Goal: Transaction & Acquisition: Book appointment/travel/reservation

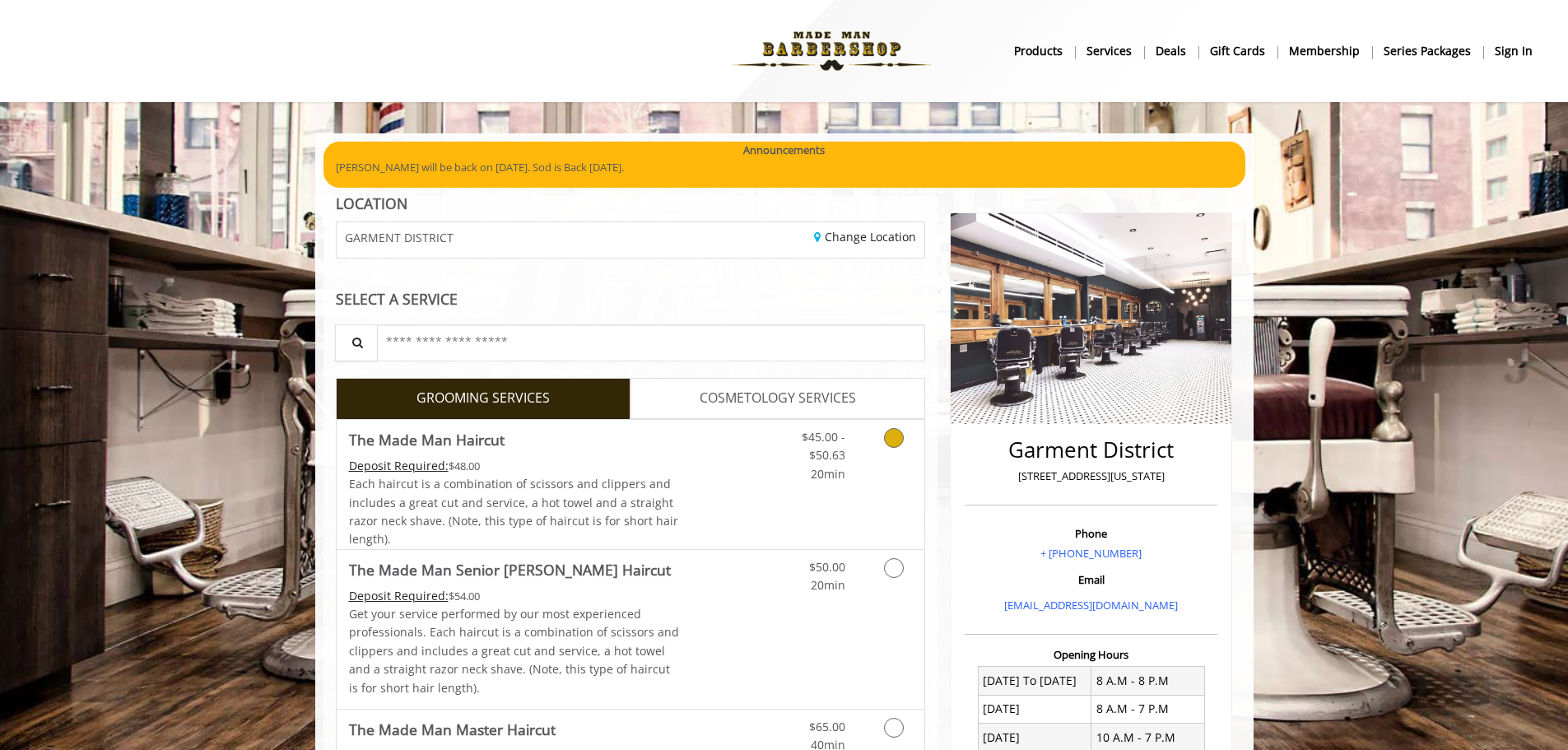
click at [904, 439] on link "Grooming services" at bounding box center [891, 452] width 42 height 63
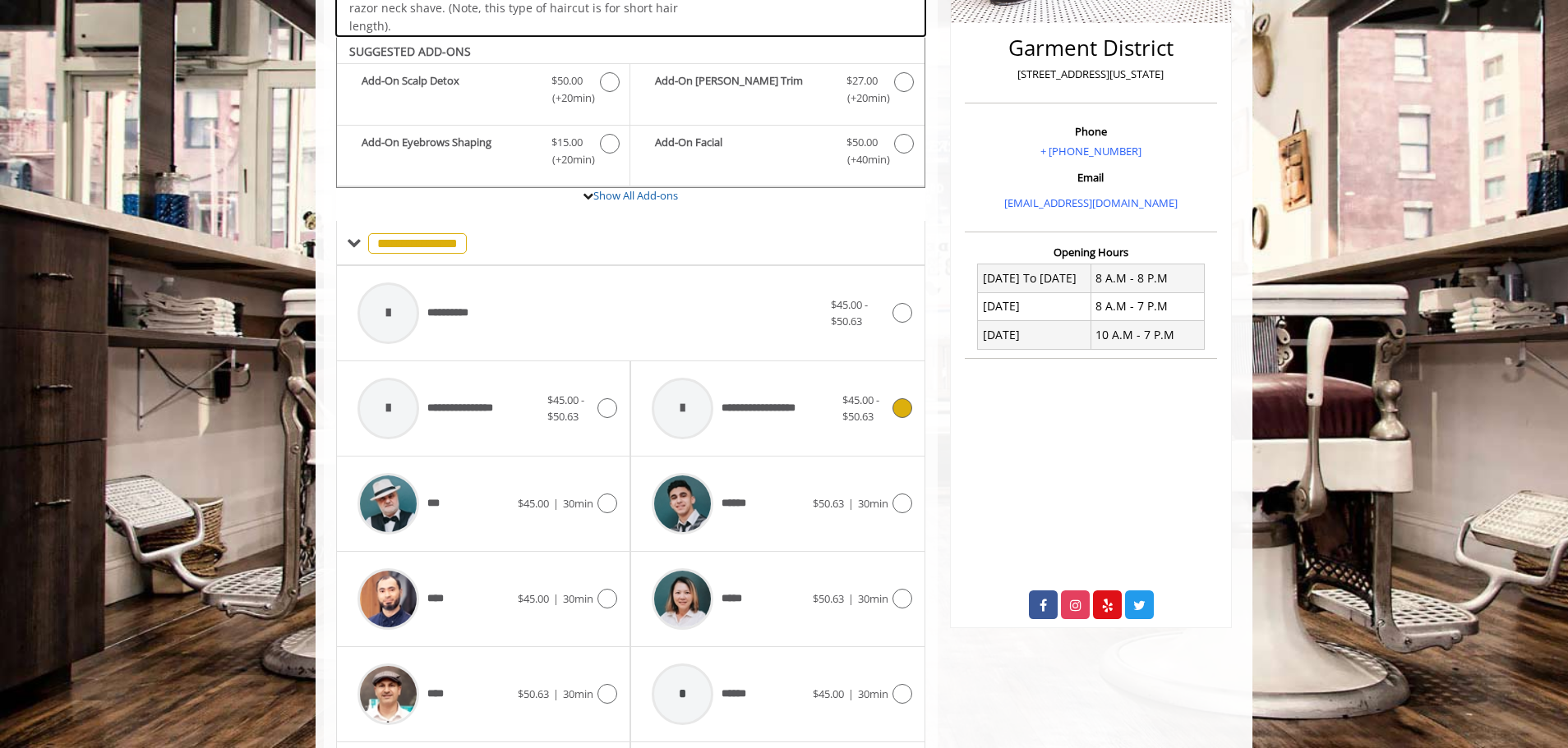
scroll to position [437, 0]
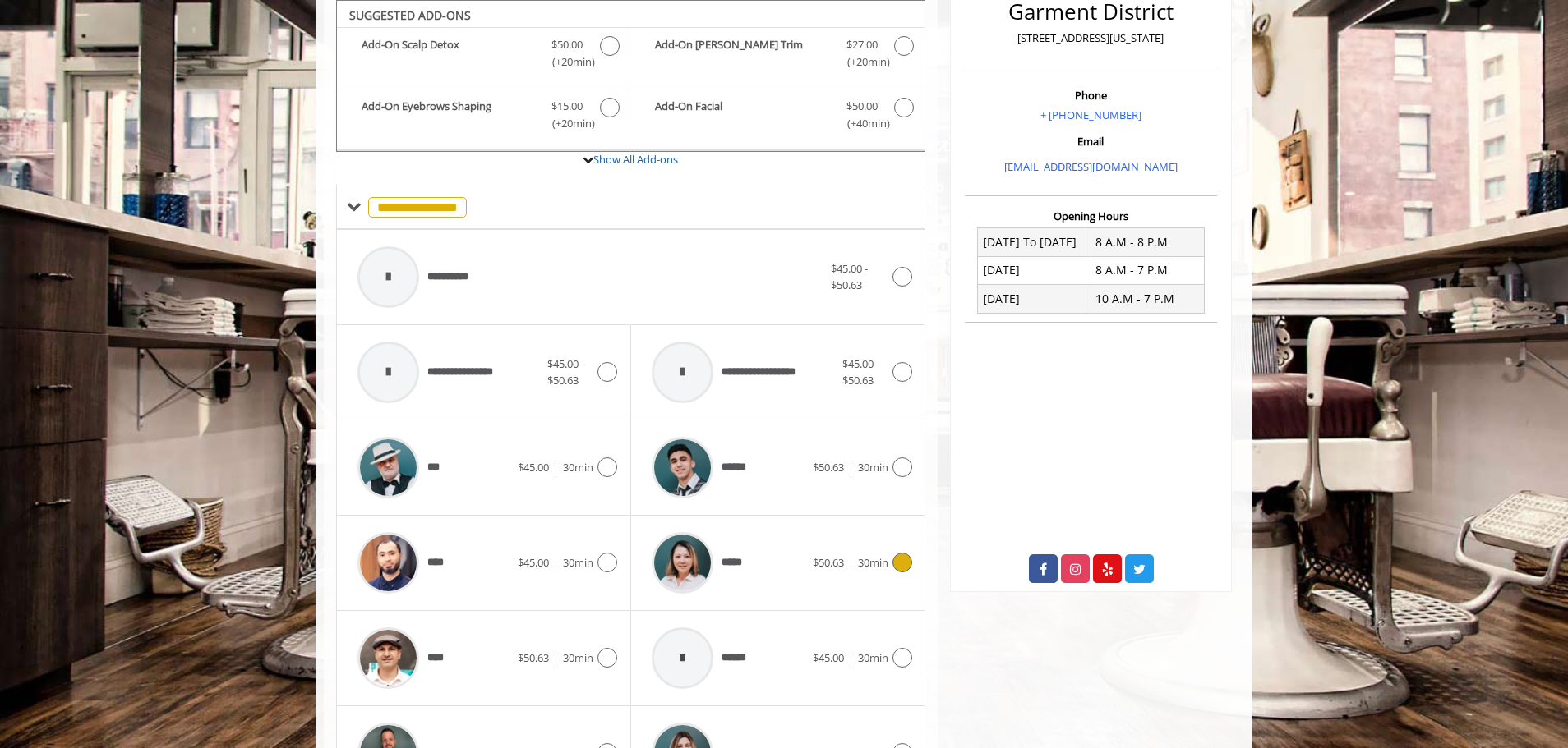
click at [898, 566] on icon at bounding box center [903, 562] width 20 height 20
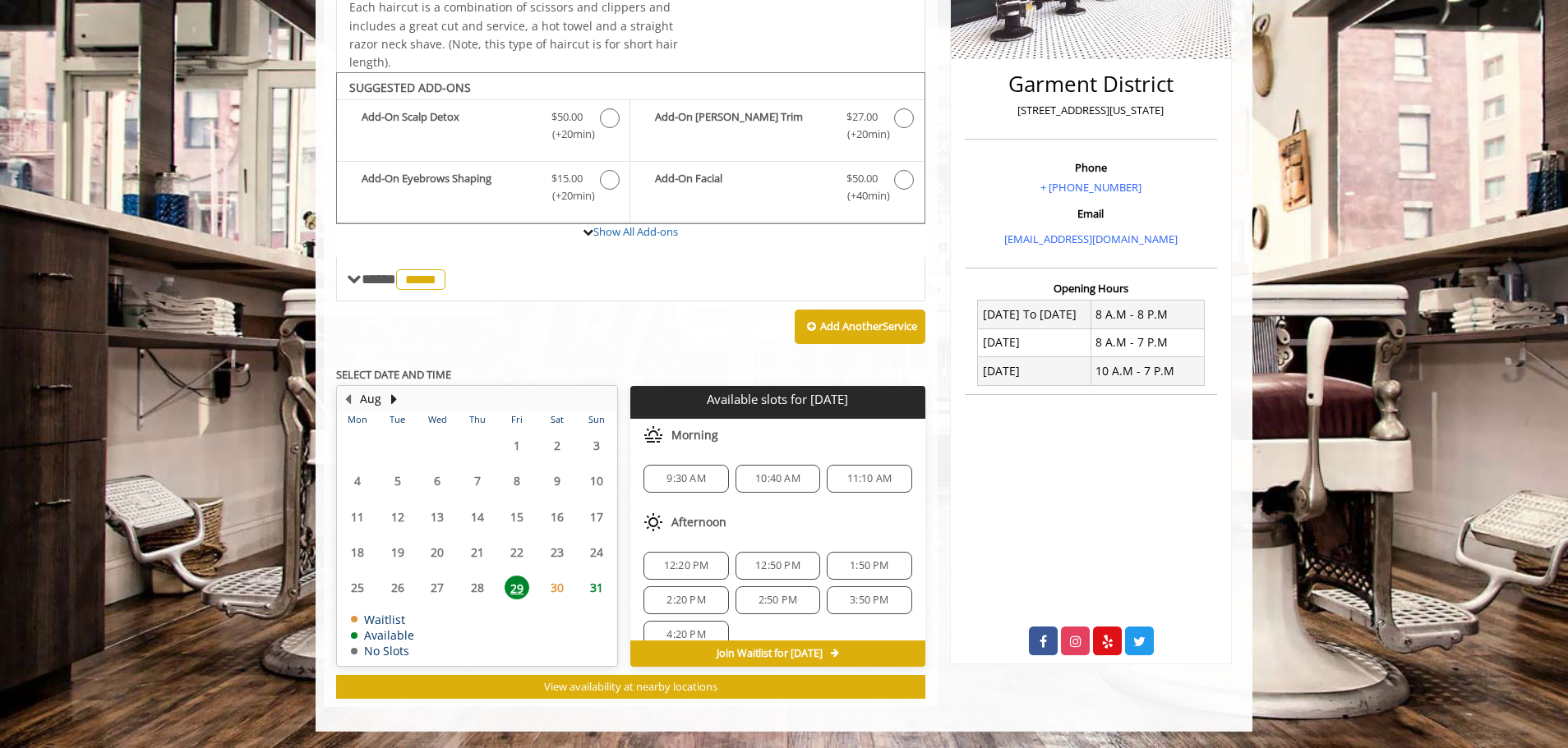
scroll to position [82, 0]
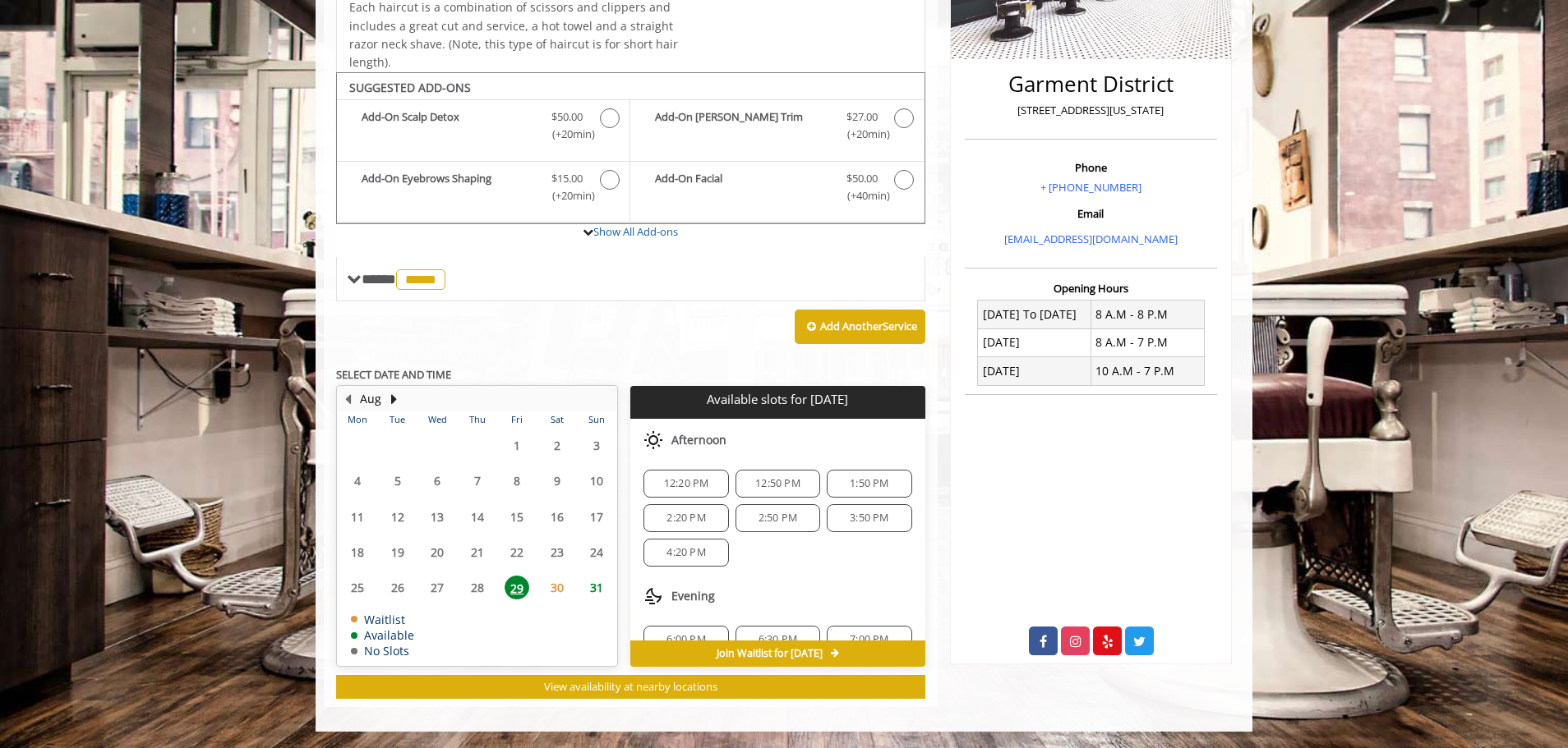
click at [690, 552] on span "4:20 PM" at bounding box center [685, 553] width 39 height 13
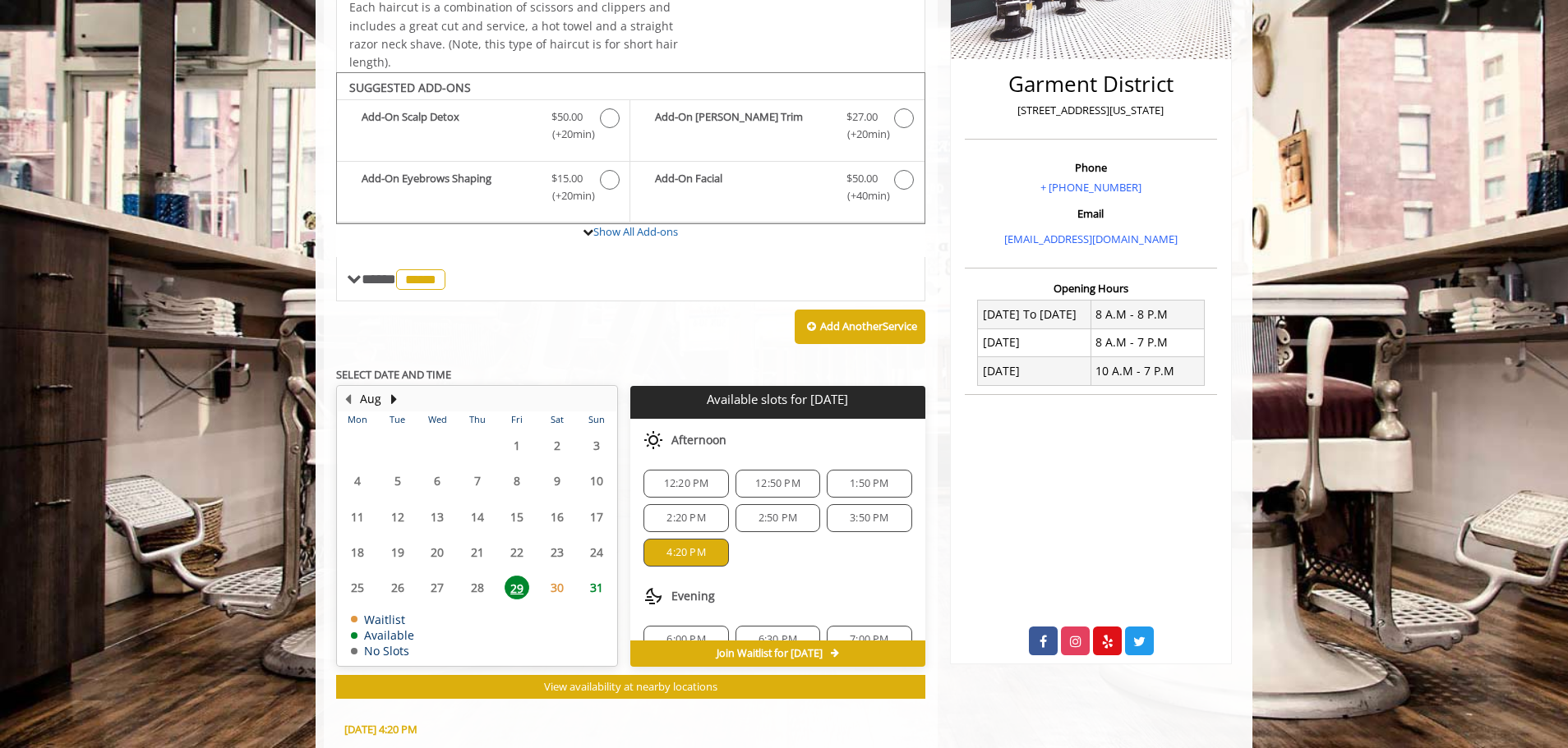
scroll to position [661, 0]
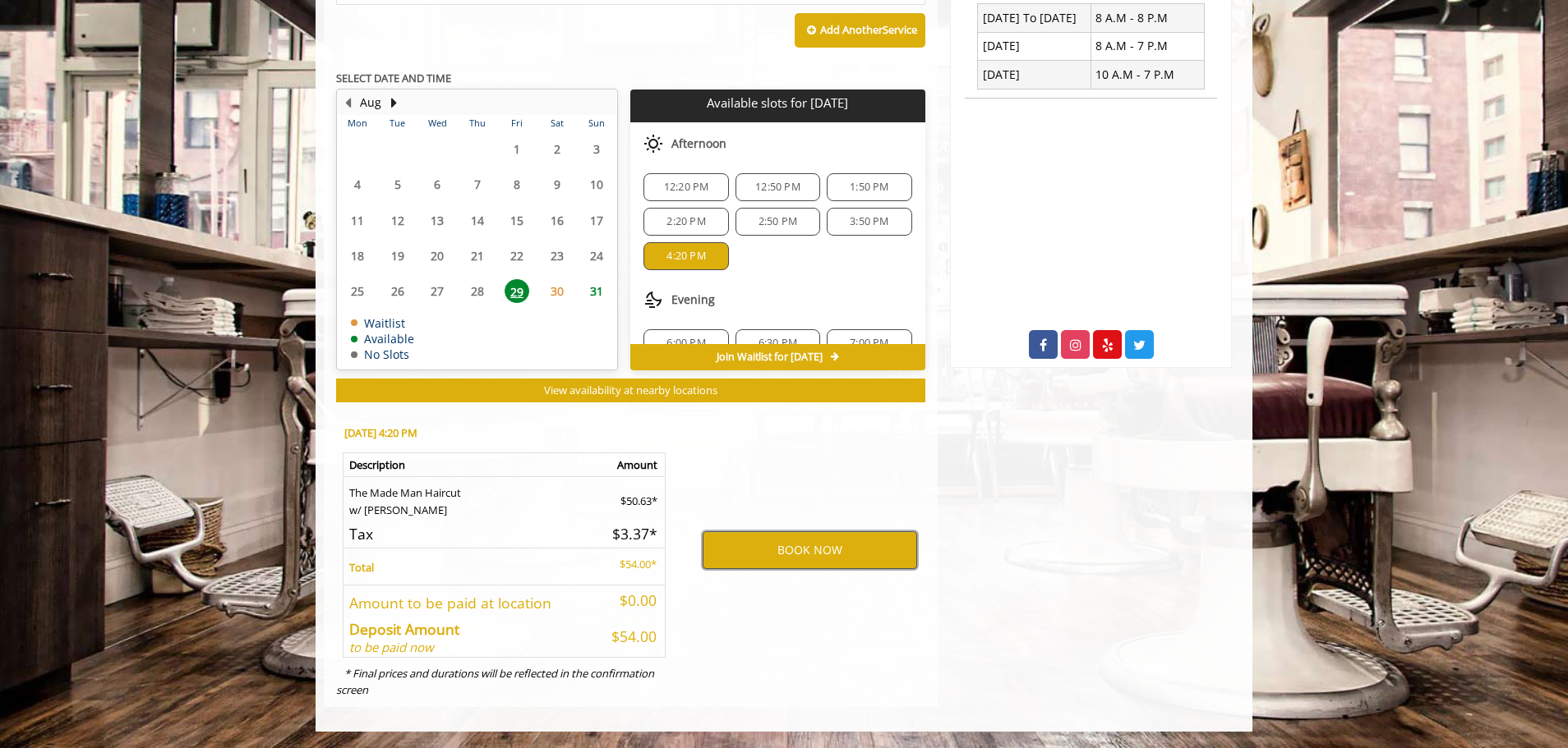
click at [752, 560] on button "BOOK NOW" at bounding box center [810, 550] width 215 height 38
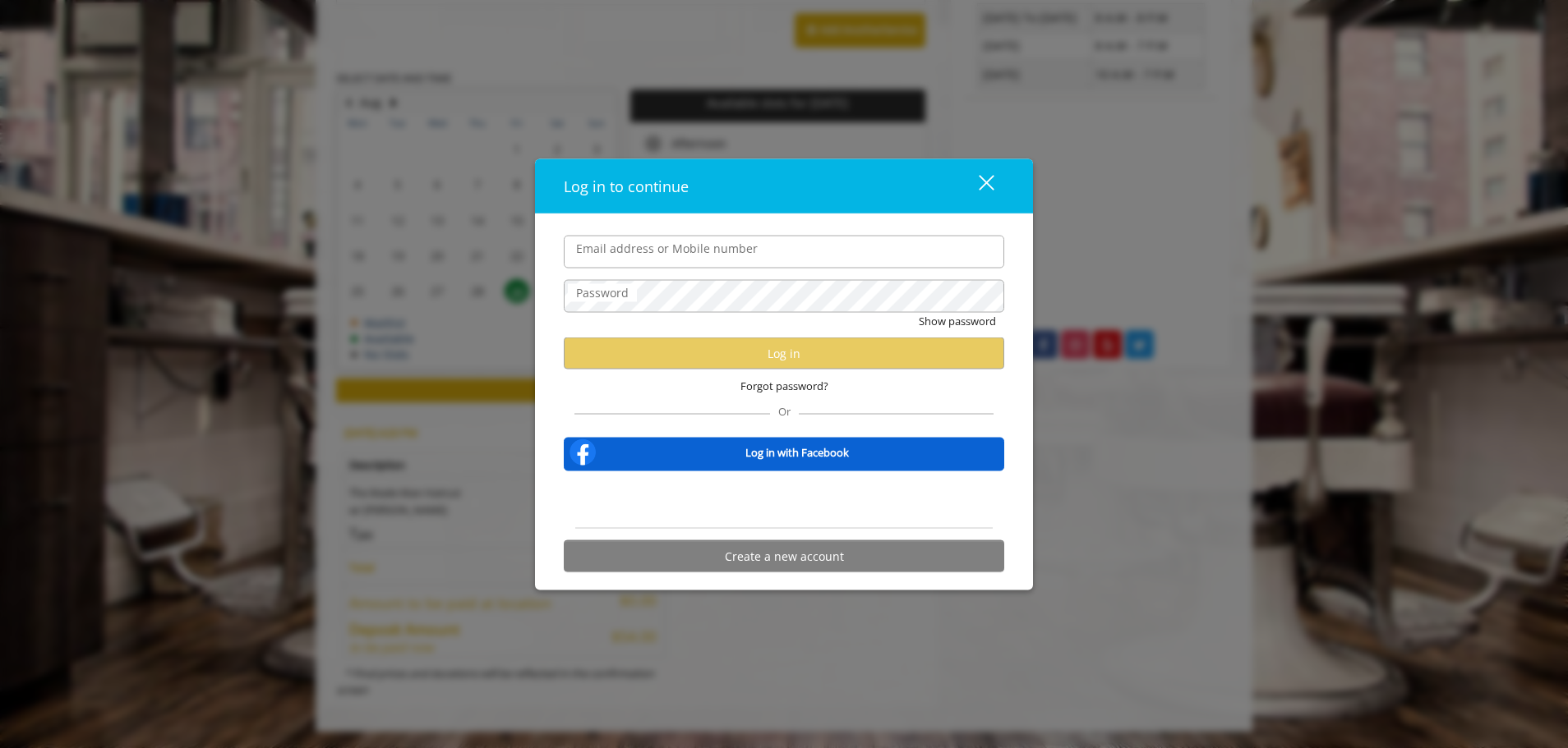
type input "**********"
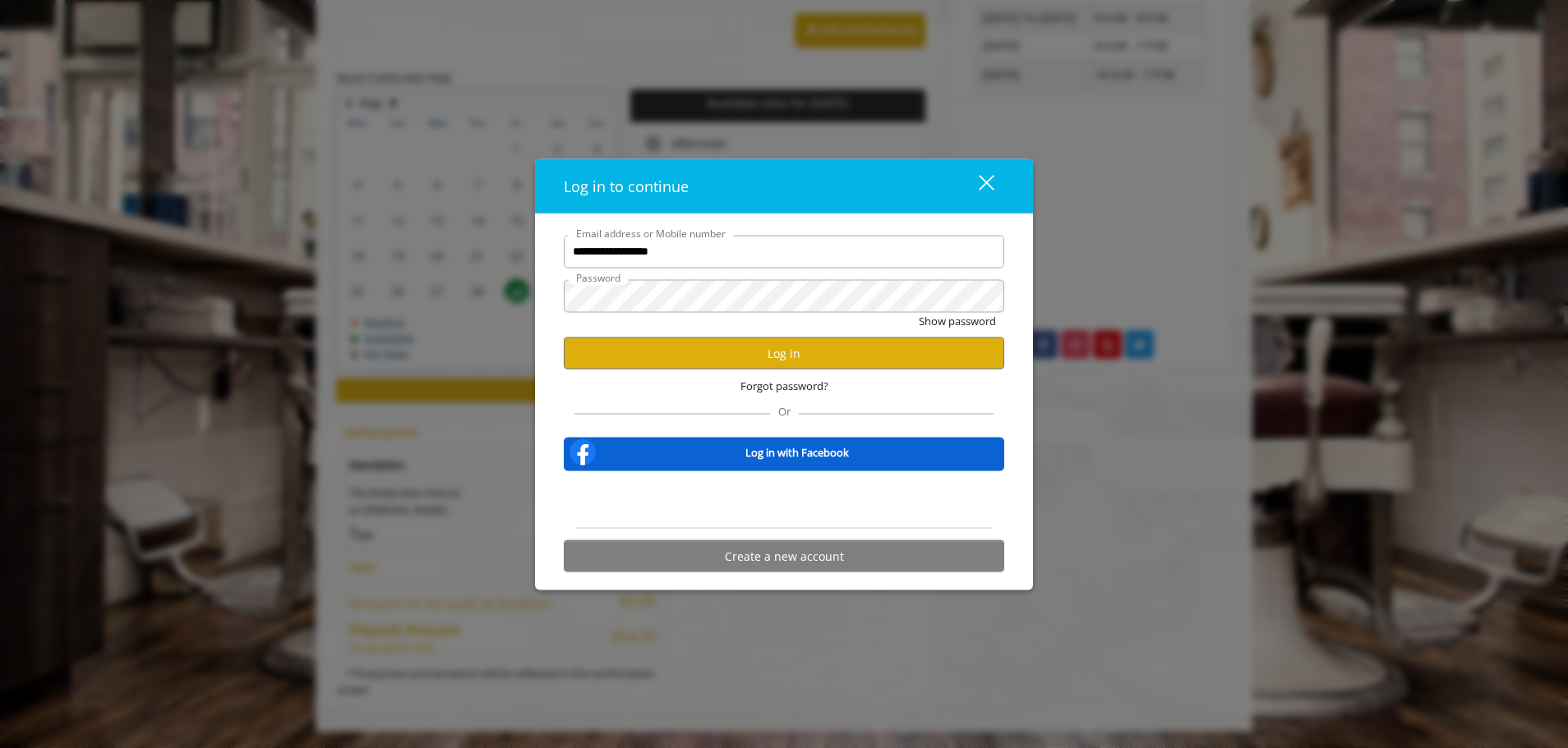
scroll to position [0, 0]
click at [722, 353] on button "Log in" at bounding box center [783, 353] width 440 height 32
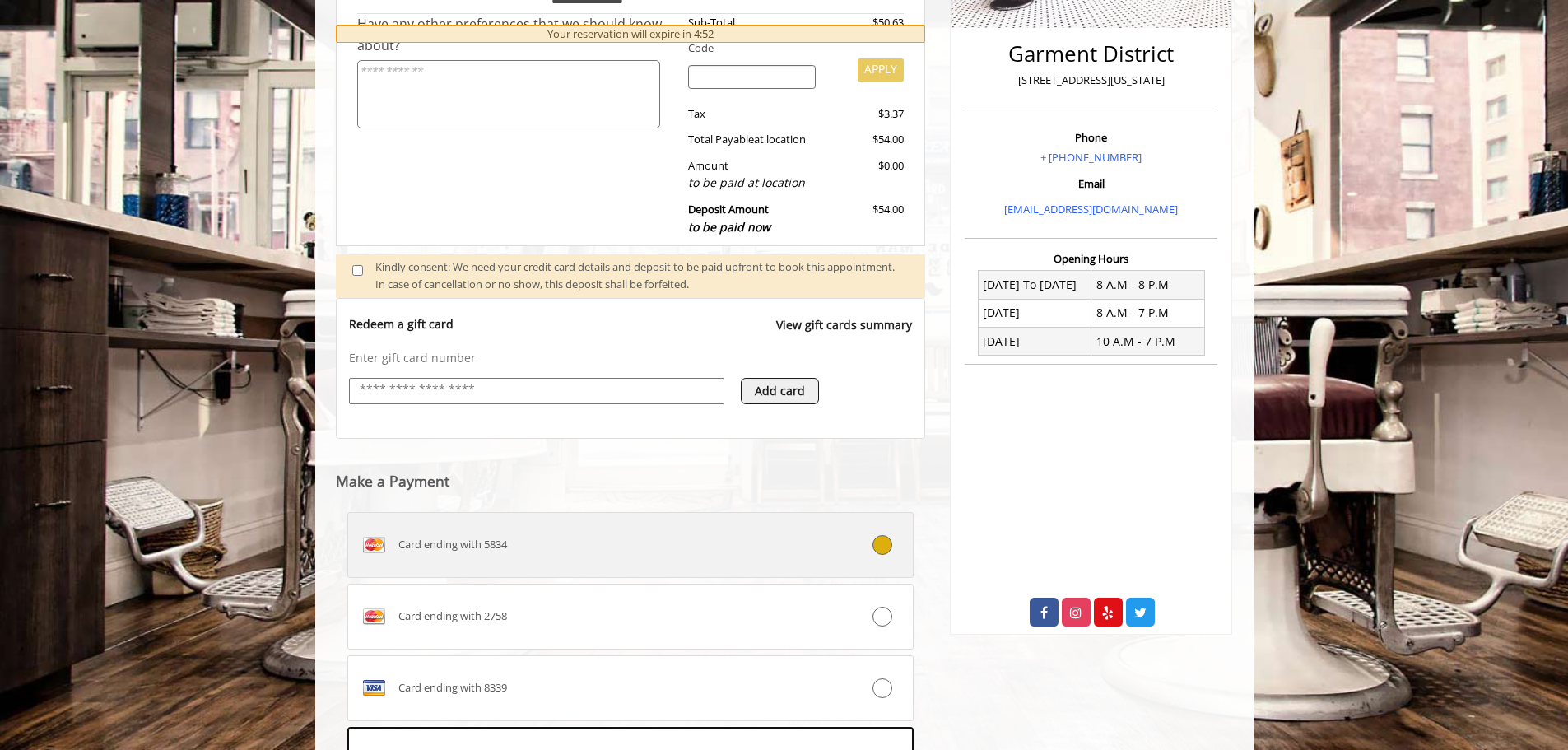
scroll to position [478, 0]
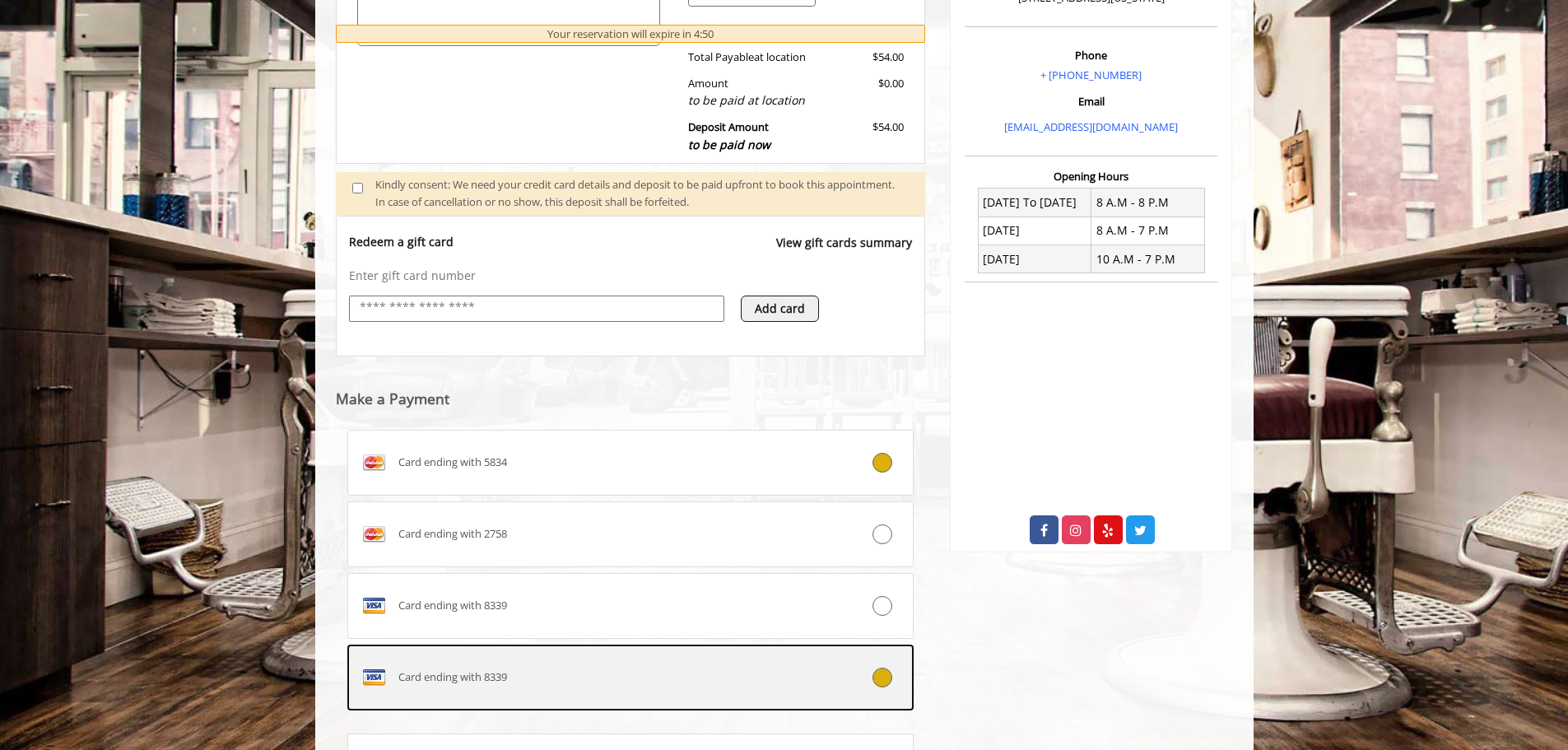
click at [521, 679] on div "Card ending with 8339" at bounding box center [583, 678] width 471 height 27
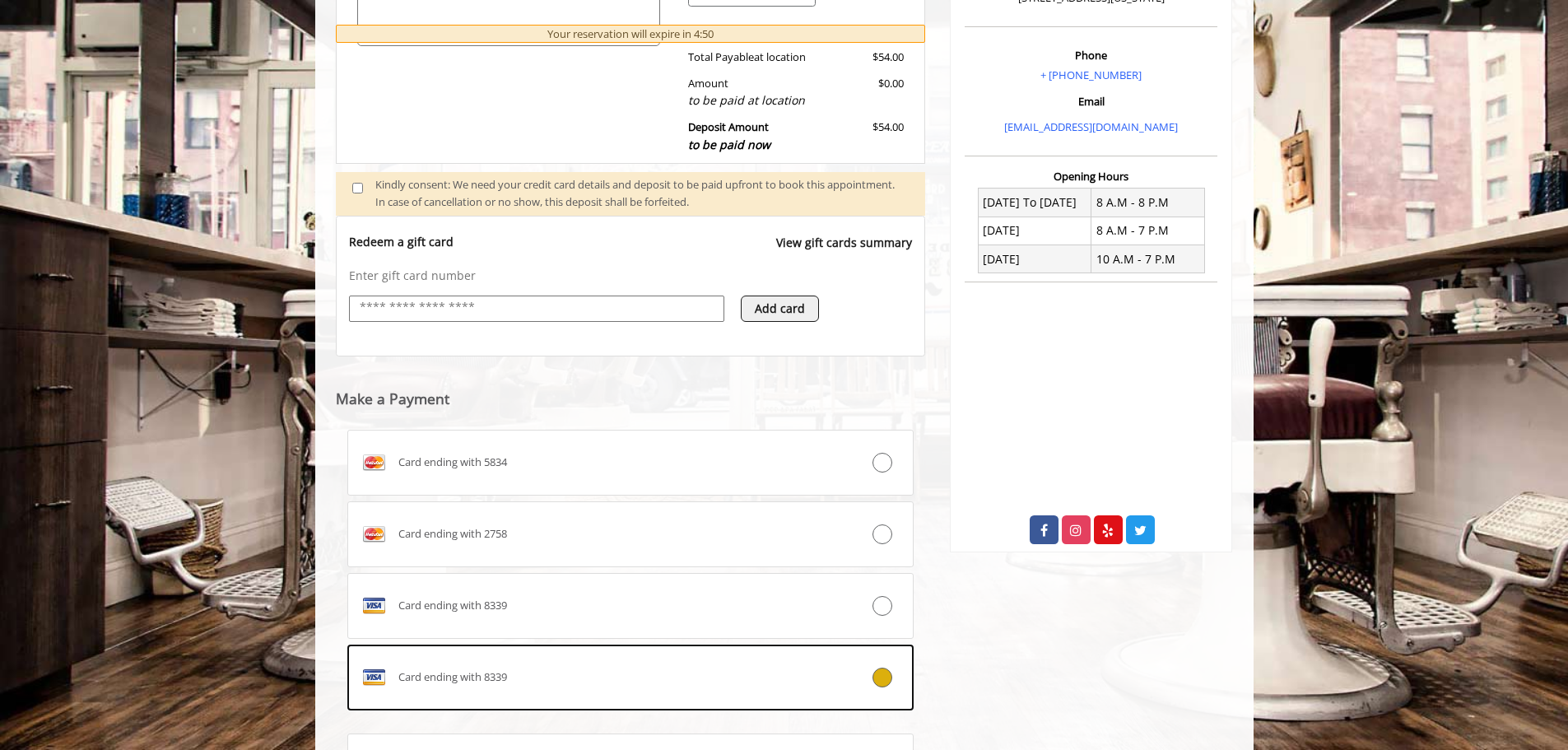
scroll to position [648, 0]
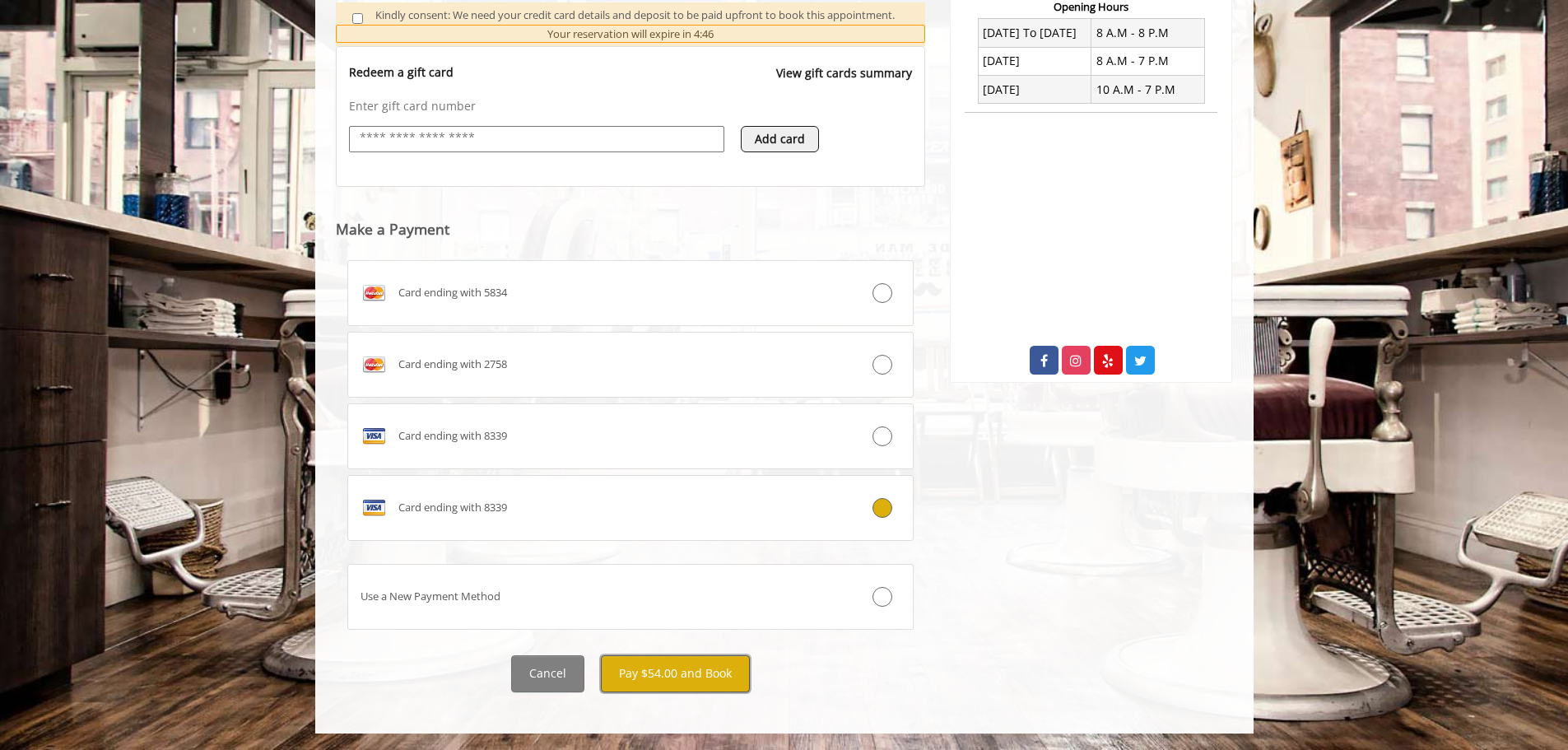
click at [654, 679] on button "Pay $54.00 and Book" at bounding box center [675, 674] width 149 height 37
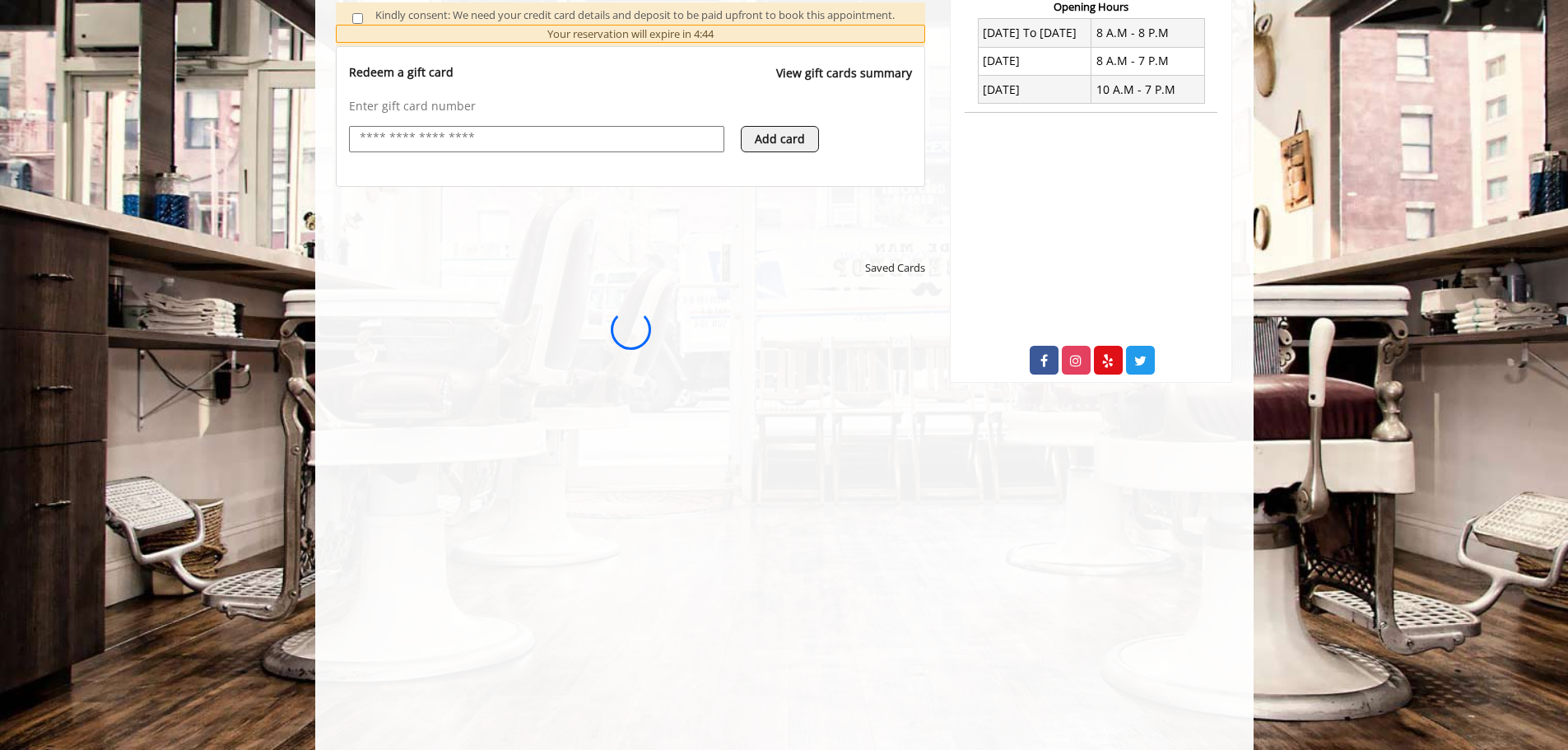
scroll to position [0, 0]
